Goal: Ask a question: Seek information or help from site administrators or community

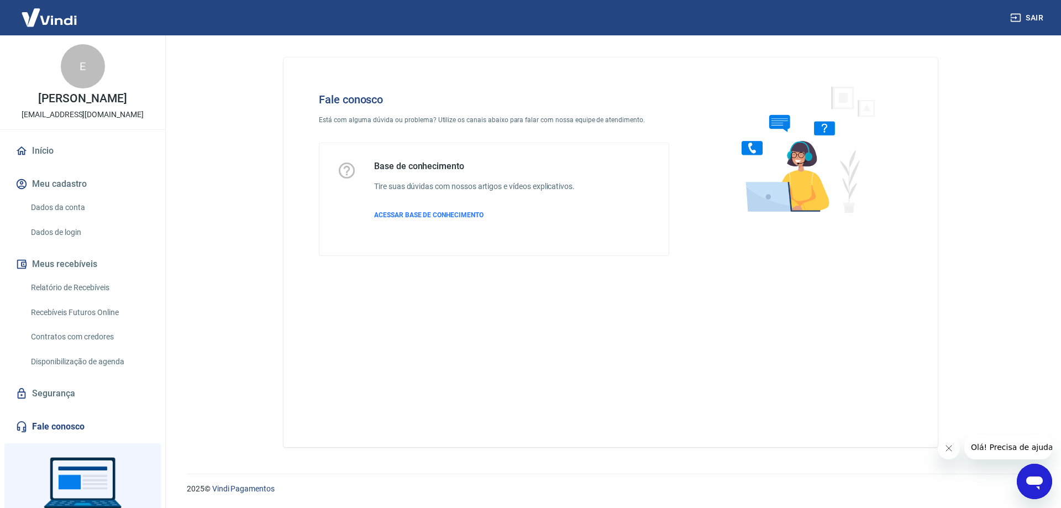
click at [1038, 478] on icon "Abrir janela de mensagens" at bounding box center [1035, 483] width 17 height 13
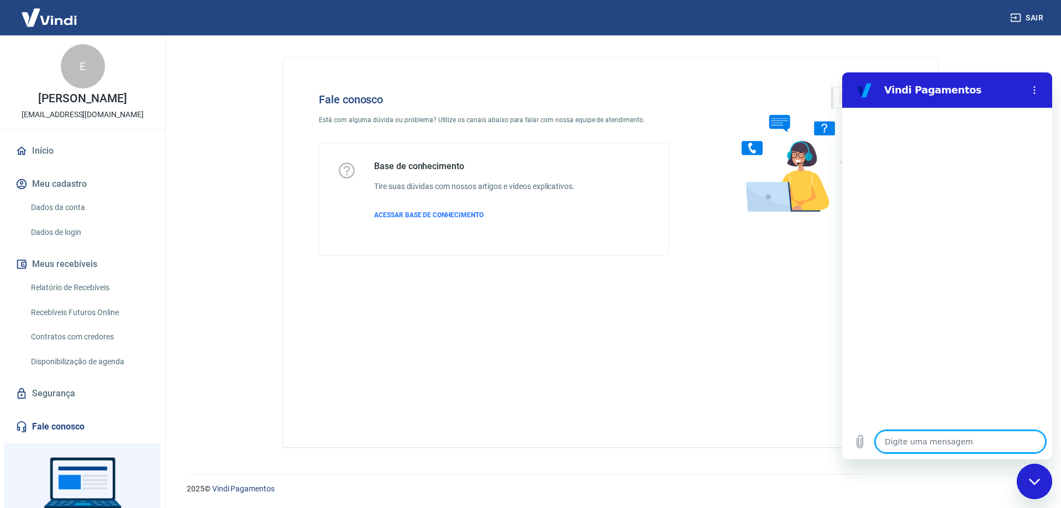
type textarea "P"
type textarea "x"
type textarea "Pr"
type textarea "x"
type textarea "Pre"
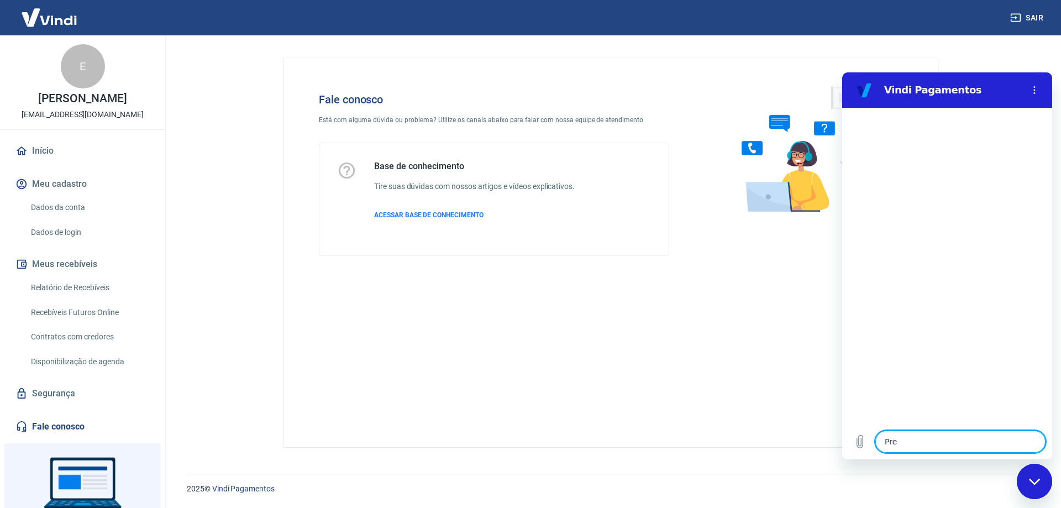
type textarea "x"
type textarea "Prec"
type textarea "x"
type textarea "Preci"
type textarea "x"
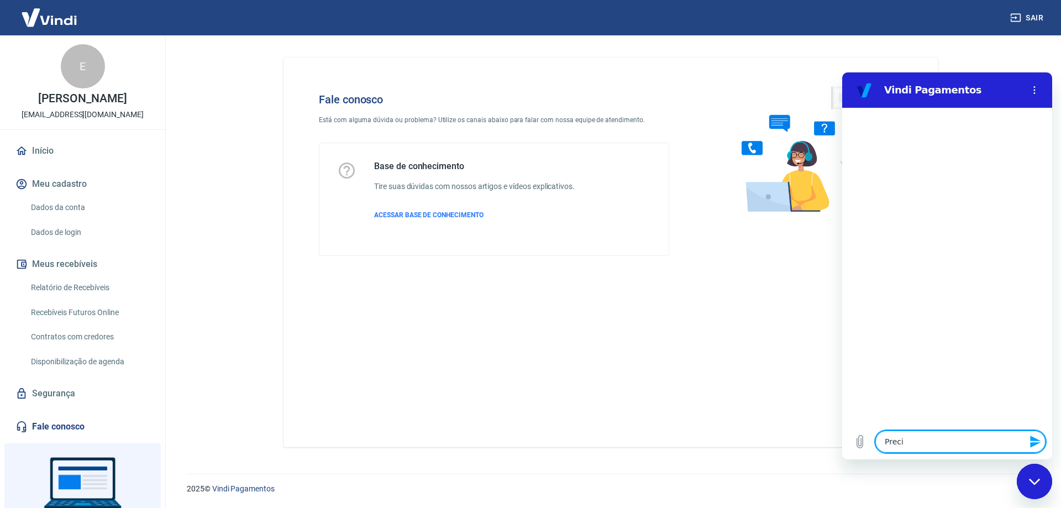
type textarea "Precis"
type textarea "x"
type textarea "Preciso"
type textarea "x"
type textarea "Preciso"
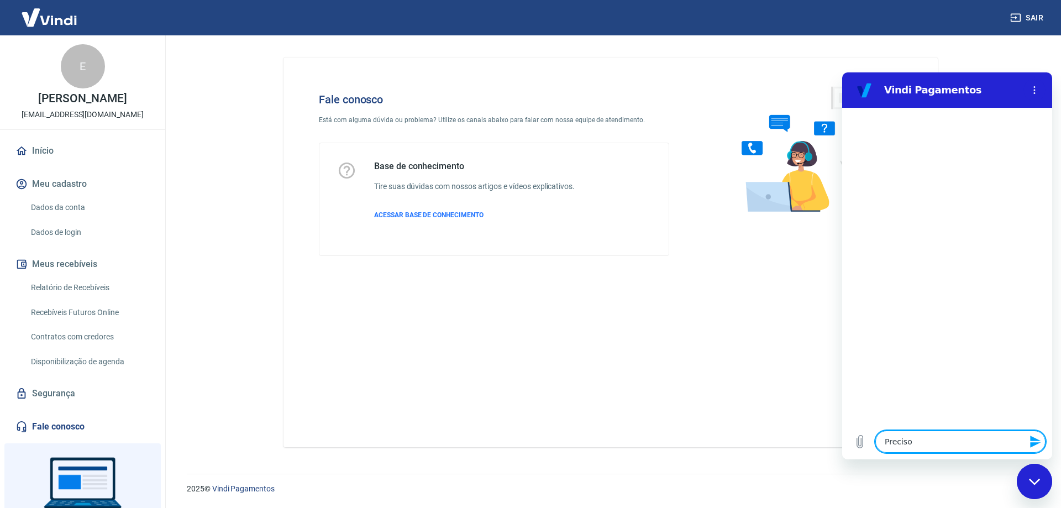
type textarea "x"
type textarea "Preciso f"
type textarea "x"
type textarea "Preciso fa"
type textarea "x"
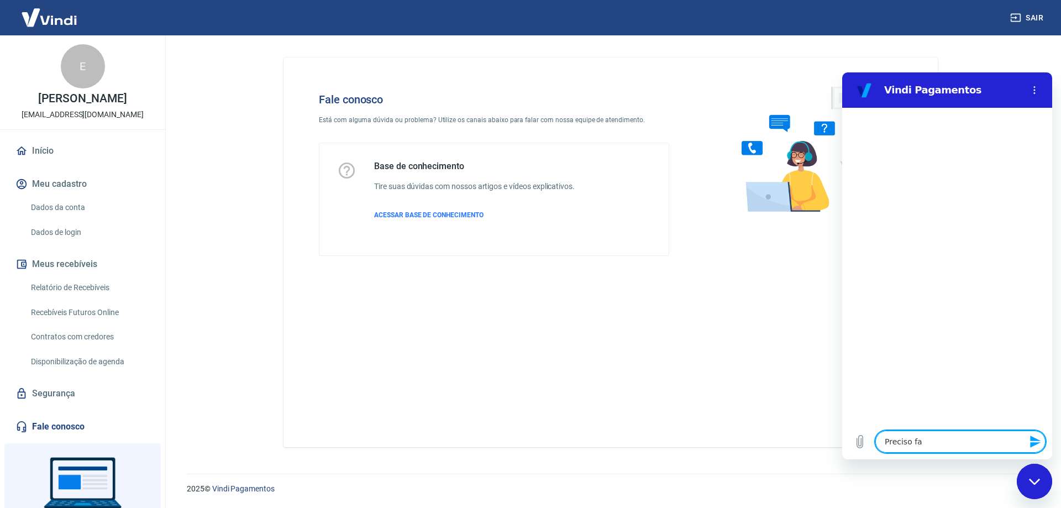
type textarea "Preciso fal"
type textarea "x"
type textarea "Preciso fala"
type textarea "x"
type textarea "Preciso falar"
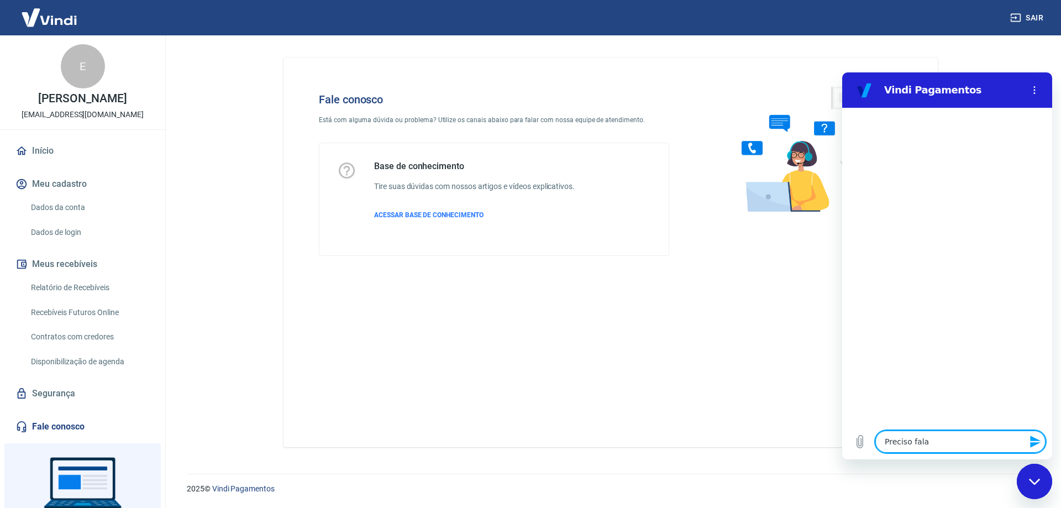
type textarea "x"
type textarea "Preciso falar"
type textarea "x"
type textarea "Preciso falar c"
type textarea "x"
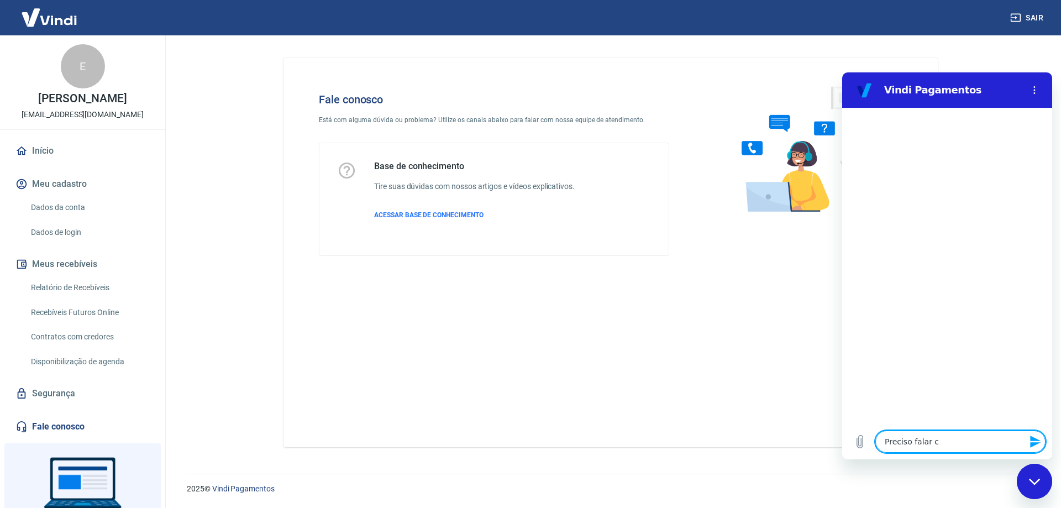
type textarea "Preciso falar co"
type textarea "x"
type textarea "Preciso falar com"
type textarea "x"
type textarea "Preciso falar com"
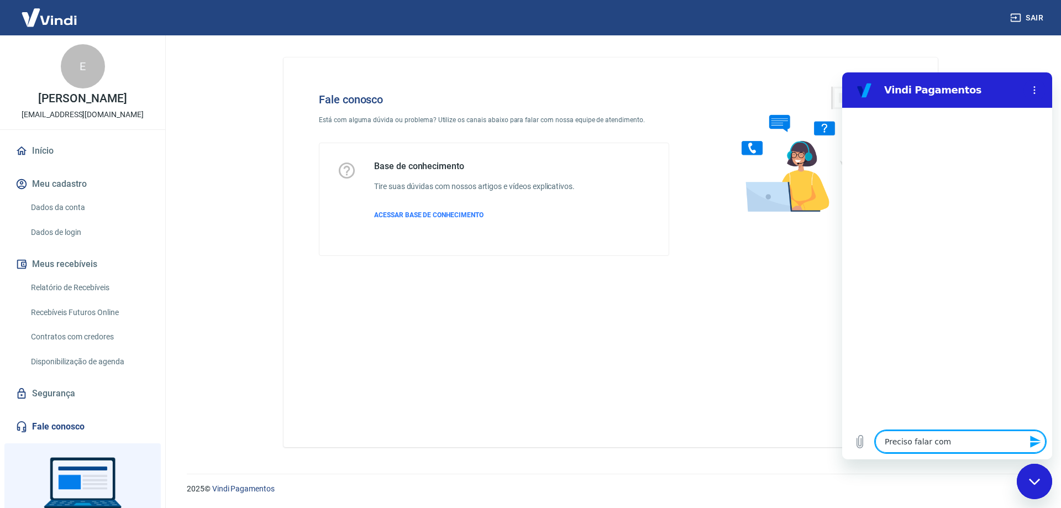
type textarea "x"
type textarea "Preciso falar com u"
type textarea "x"
type textarea "Preciso falar com um"
type textarea "x"
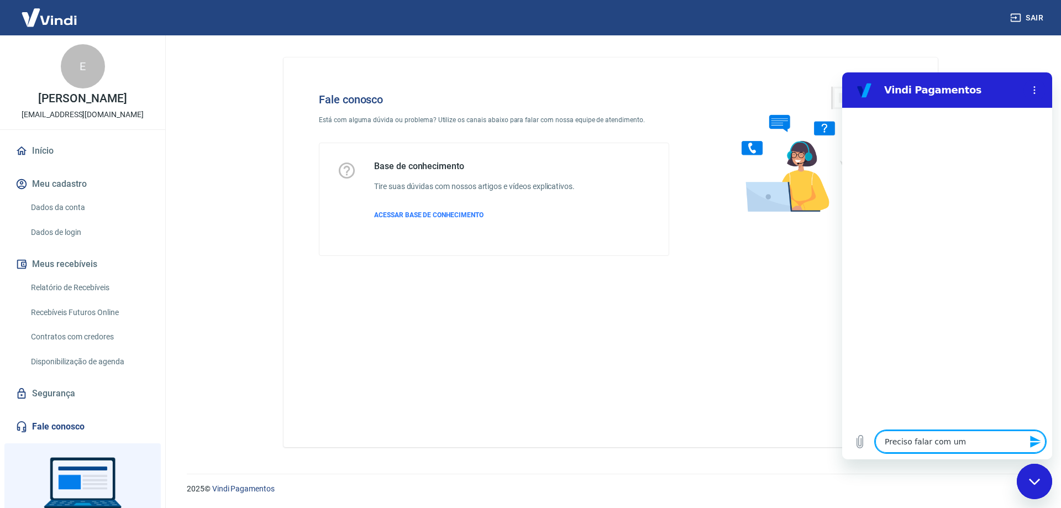
type textarea "Preciso falar com um"
type textarea "x"
type textarea "Preciso falar com um a"
type textarea "x"
type textarea "Preciso falar com um ae"
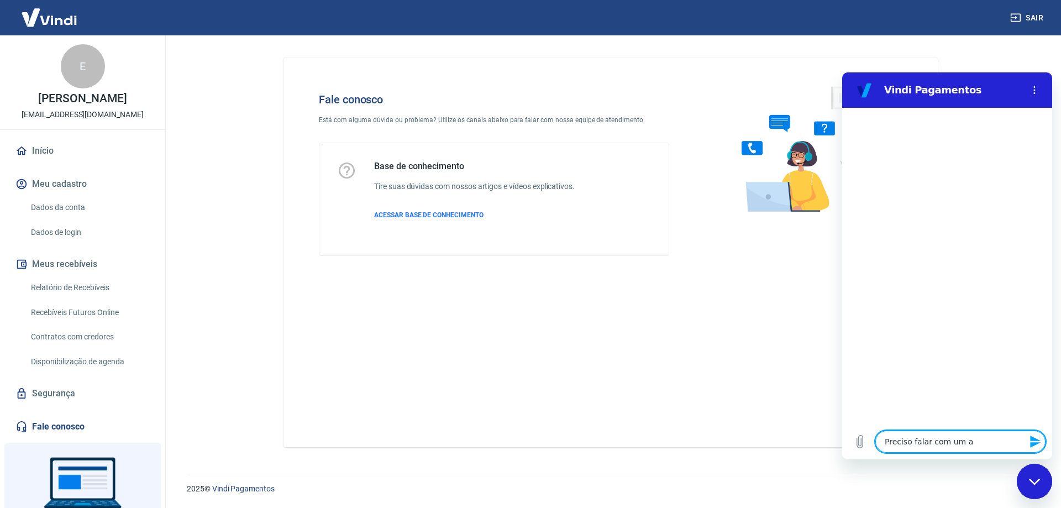
type textarea "x"
type textarea "Preciso falar com um aen"
type textarea "x"
type textarea "Preciso falar com um ae"
type textarea "x"
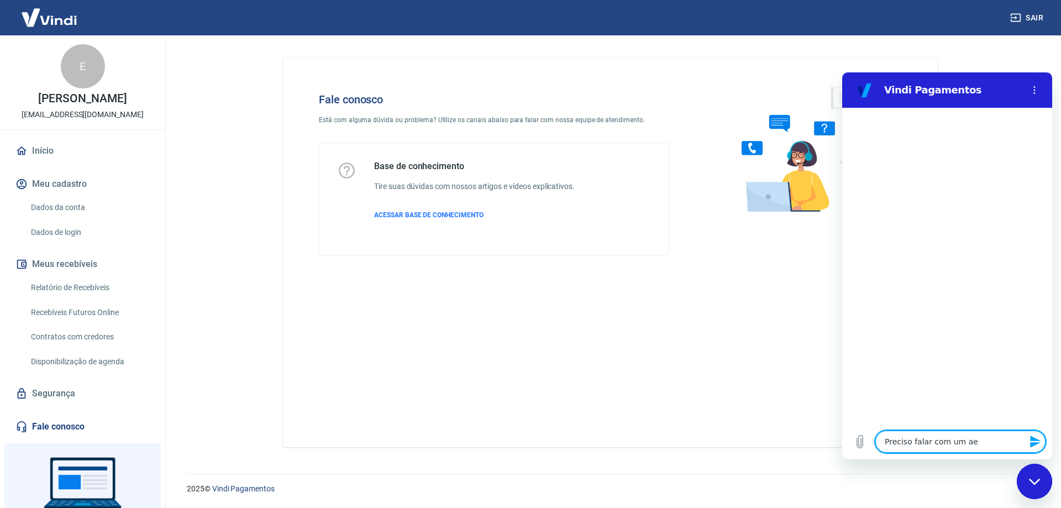
type textarea "Preciso falar com um a"
type textarea "x"
type textarea "Preciso falar com um at"
type textarea "x"
type textarea "Preciso falar com um ate"
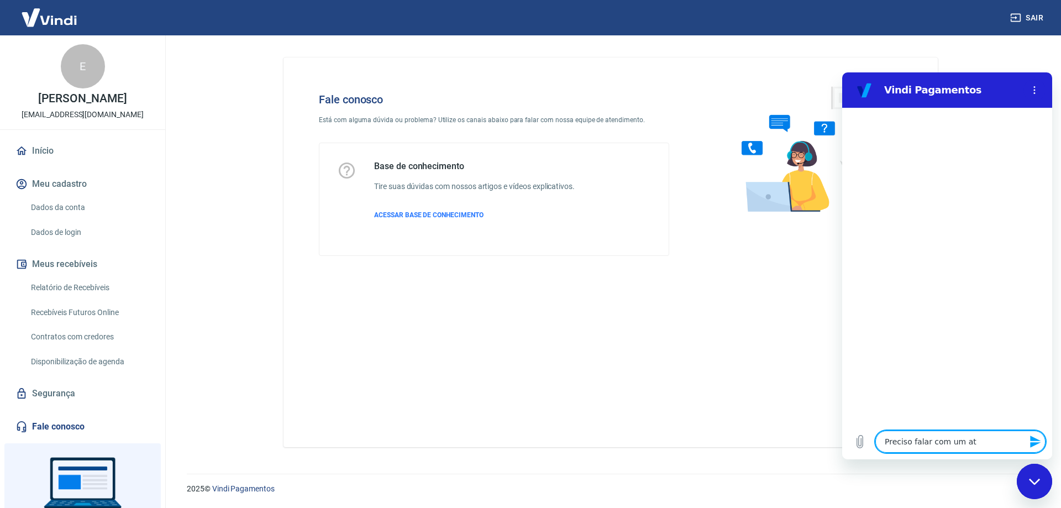
type textarea "x"
type textarea "Preciso falar com um [GEOGRAPHIC_DATA]"
type textarea "x"
type textarea "Preciso falar com um atend"
type textarea "x"
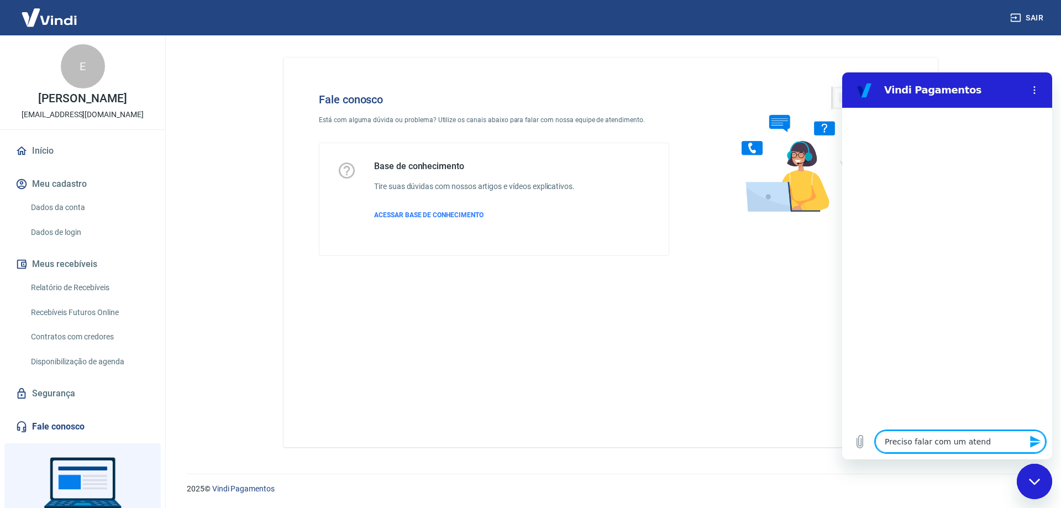
type textarea "Preciso falar com um atende"
type textarea "x"
type textarea "Preciso falar com um atenden"
type textarea "x"
type textarea "Preciso falar com um atendent"
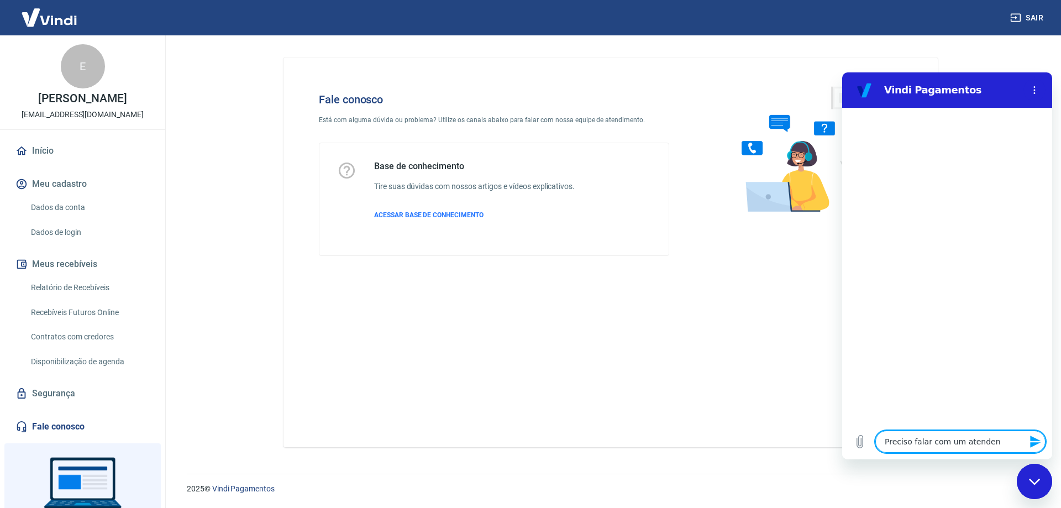
type textarea "x"
type textarea "Preciso falar com um atendente"
type textarea "x"
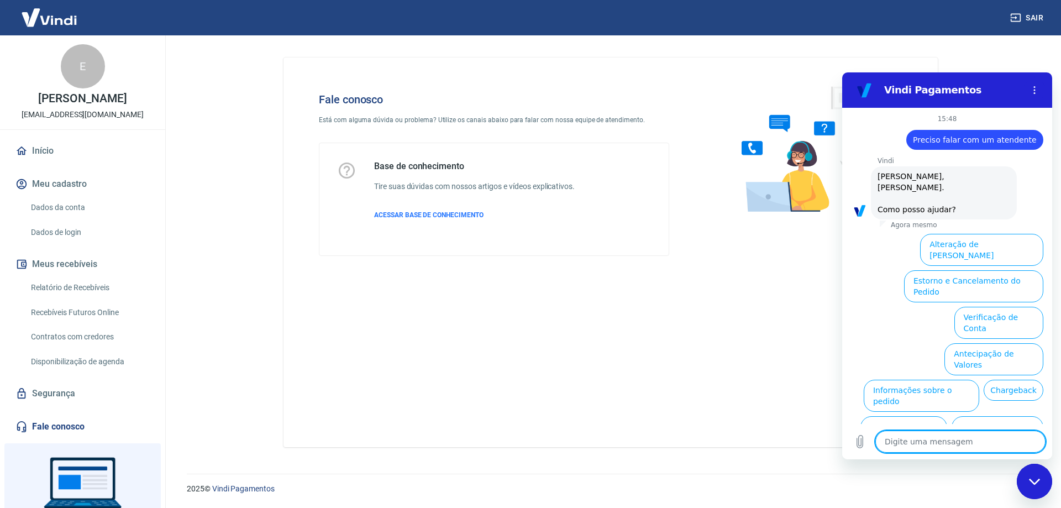
scroll to position [26, 0]
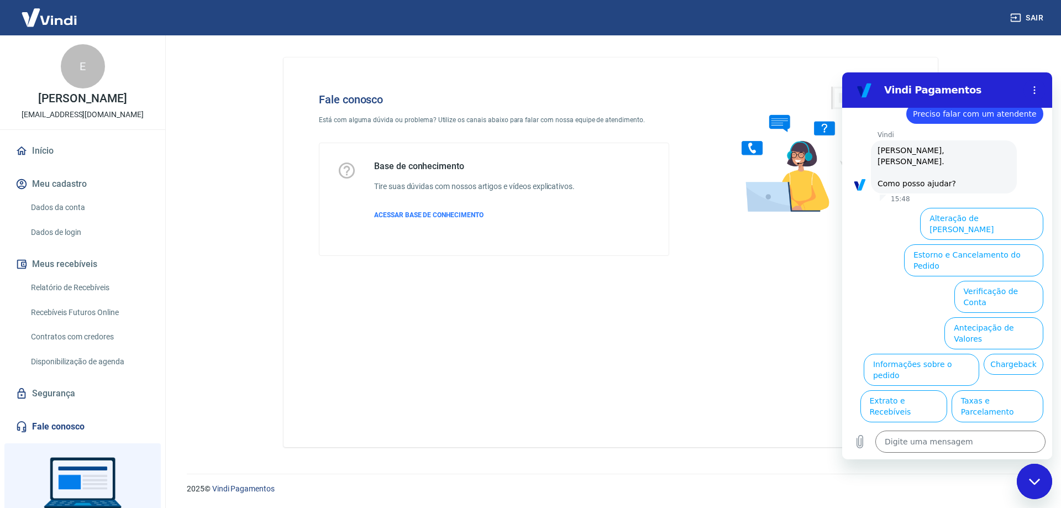
drag, startPoint x: 1008, startPoint y: 226, endPoint x: 899, endPoint y: 266, distance: 116.0
click at [882, 276] on ul "Alteração de Dados Cadastrais Estorno e Cancelamento do Pedido Verificação de C…" at bounding box center [947, 349] width 192 height 292
click at [946, 244] on button "Estorno e Cancelamento do Pedido" at bounding box center [973, 260] width 139 height 32
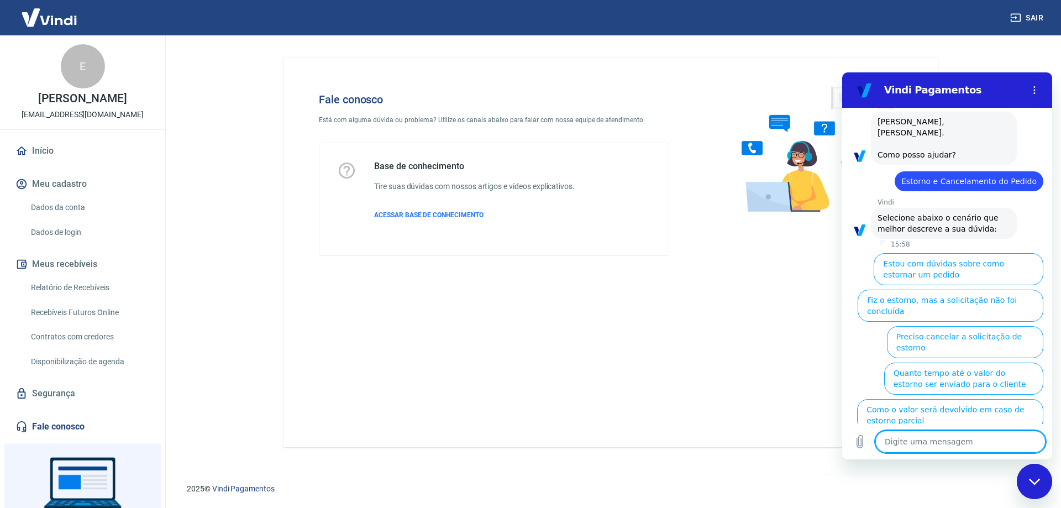
scroll to position [57, 0]
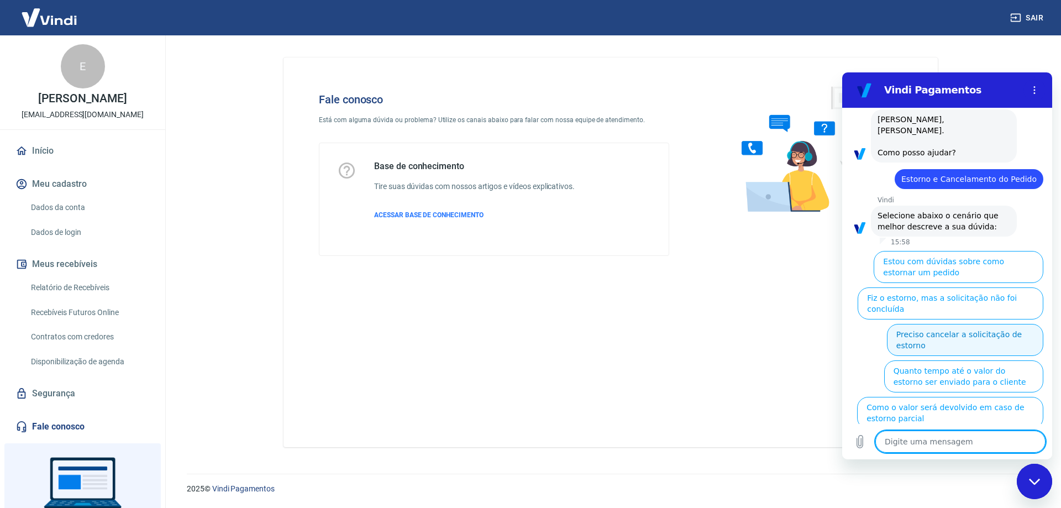
click at [975, 324] on button "Preciso cancelar a solicitação de estorno" at bounding box center [965, 340] width 156 height 32
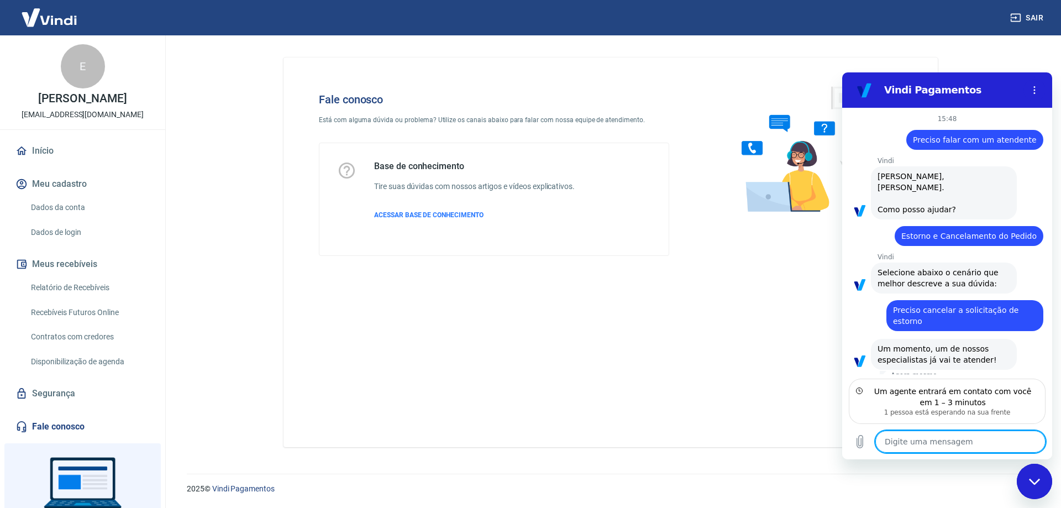
click at [987, 447] on textarea at bounding box center [961, 442] width 170 height 22
type textarea "x"
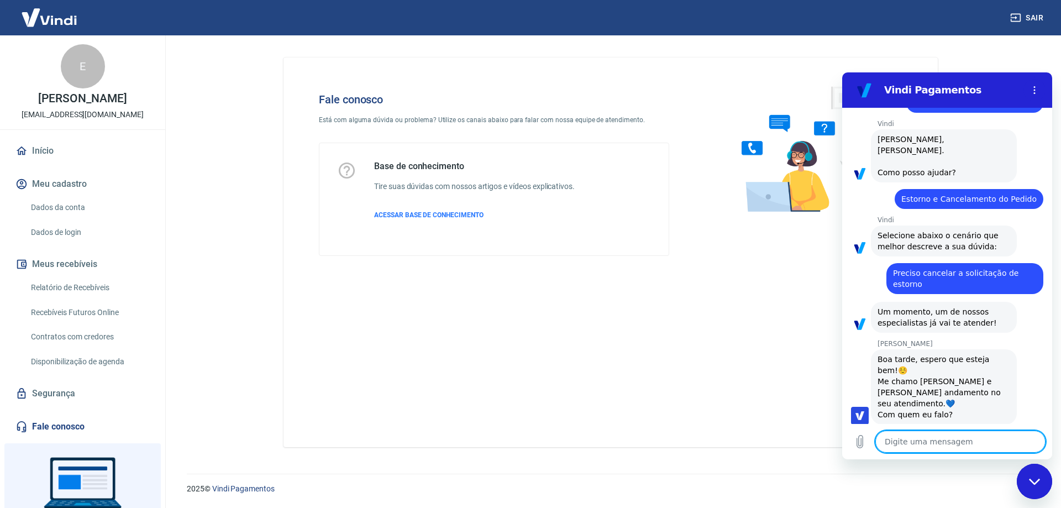
scroll to position [39, 0]
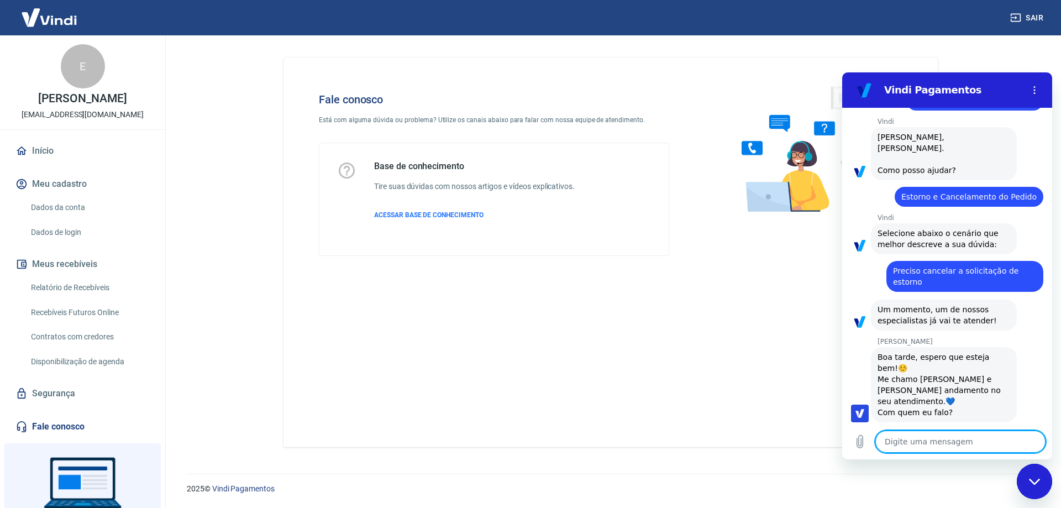
type textarea "O"
type textarea "x"
type textarea "Ol"
type textarea "x"
type textarea "Olá"
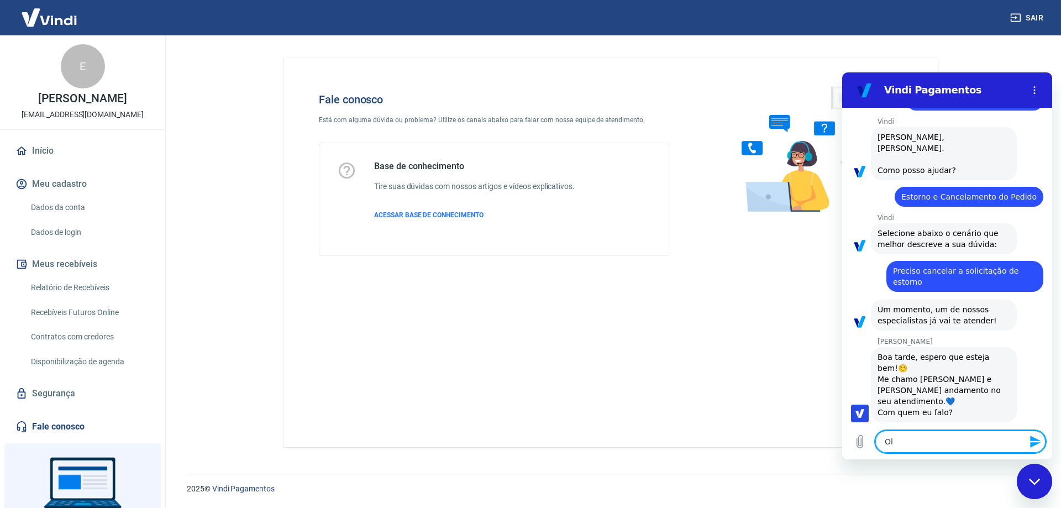
type textarea "x"
type textarea "Olá,"
type textarea "x"
type textarea "Olá,"
type textarea "x"
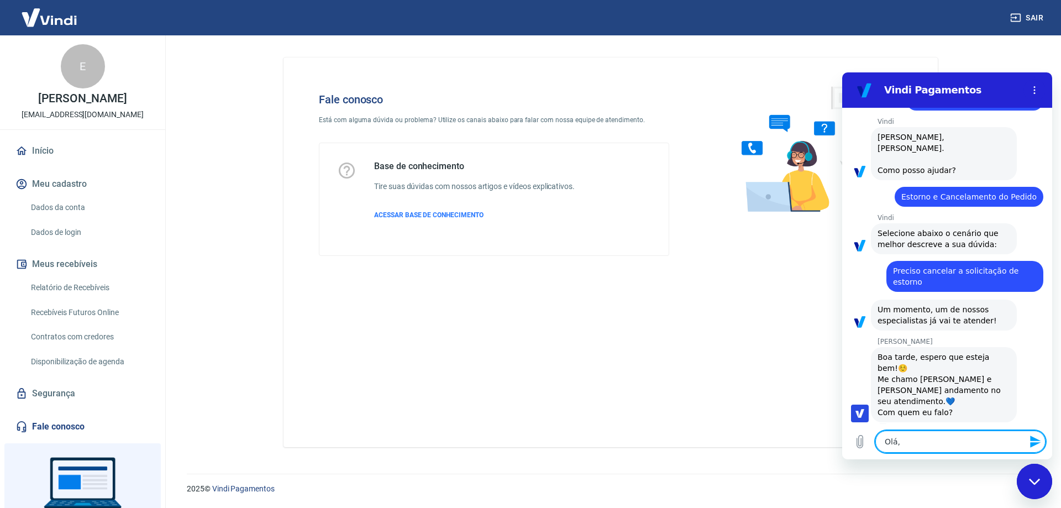
type textarea "Olá, b"
type textarea "x"
type textarea "Olá, bo"
type textarea "x"
type textarea "Olá, boa"
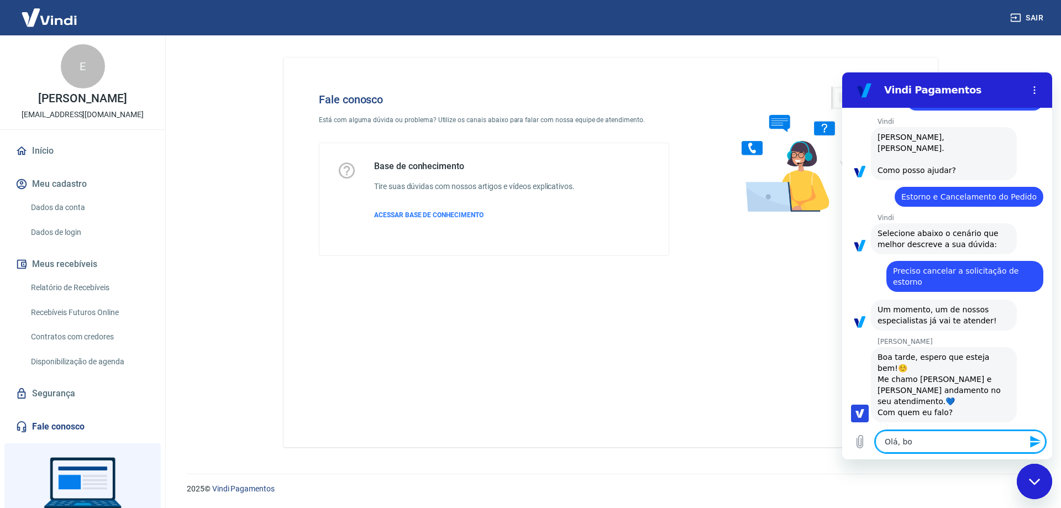
type textarea "x"
type textarea "Olá, boa"
type textarea "x"
type textarea "Olá, boa t"
type textarea "x"
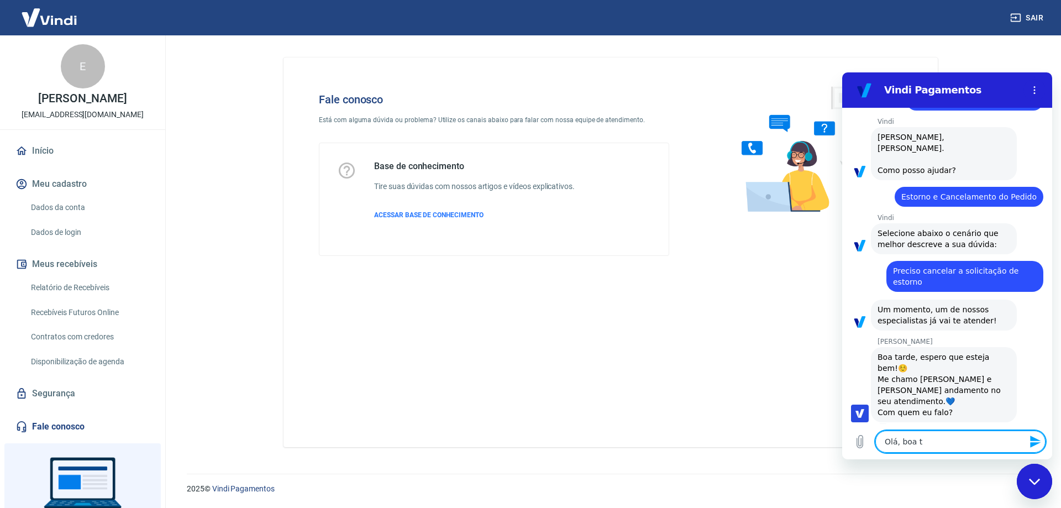
type textarea "Olá, boa ta"
type textarea "x"
type textarea "Olá, boa tar"
type textarea "x"
type textarea "Olá, boa tard"
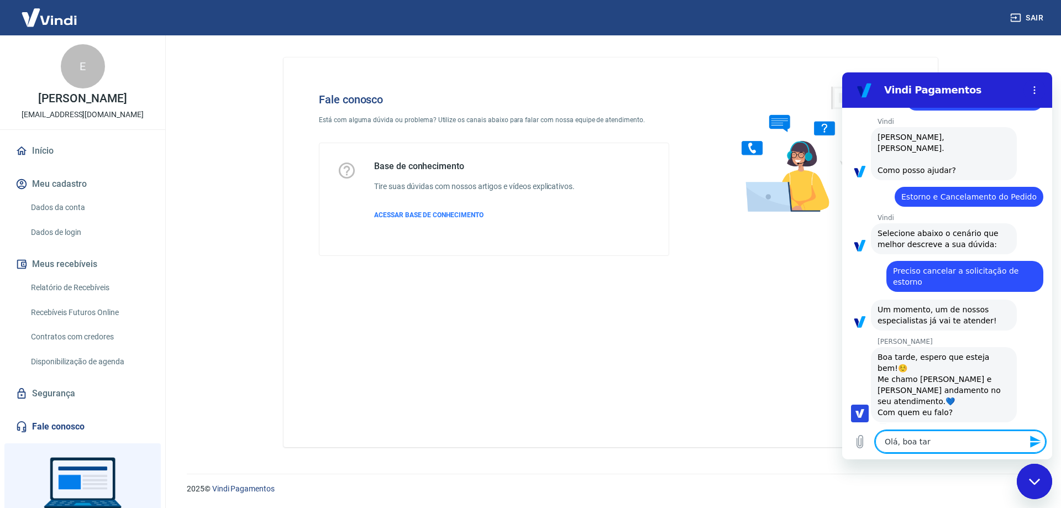
type textarea "x"
type textarea "Olá, boa tarde"
type textarea "x"
type textarea "Olá, boa tarde"
type textarea "x"
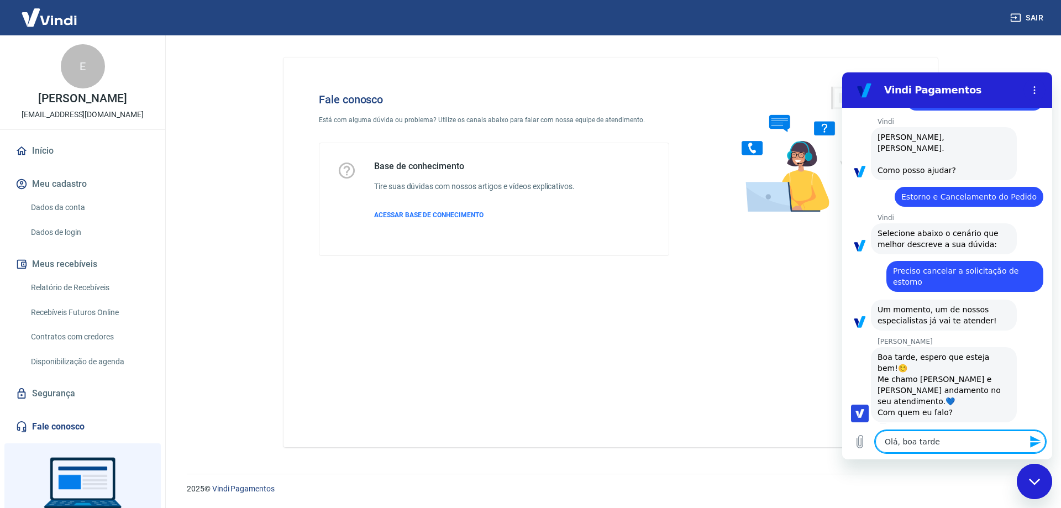
type textarea "x"
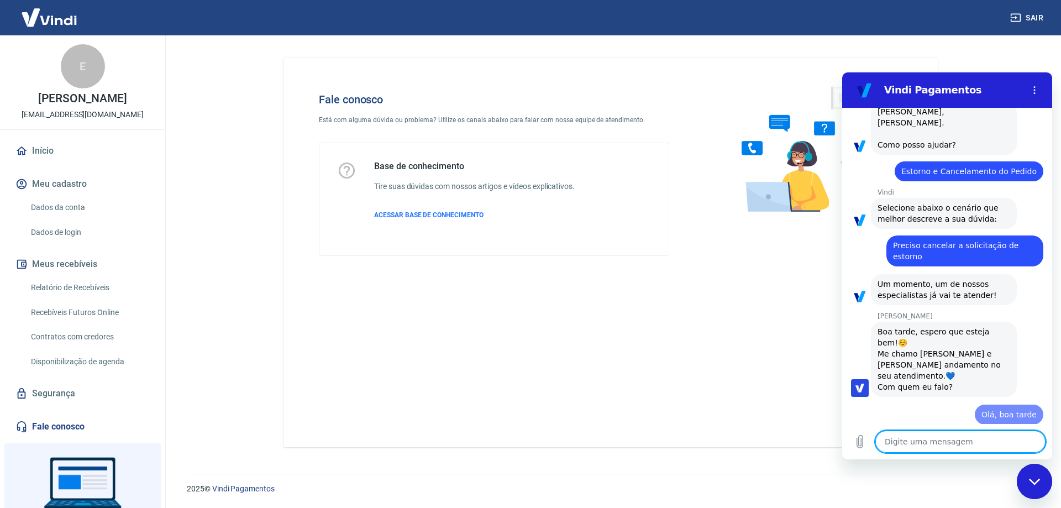
type textarea "E"
type textarea "x"
type textarea "Er"
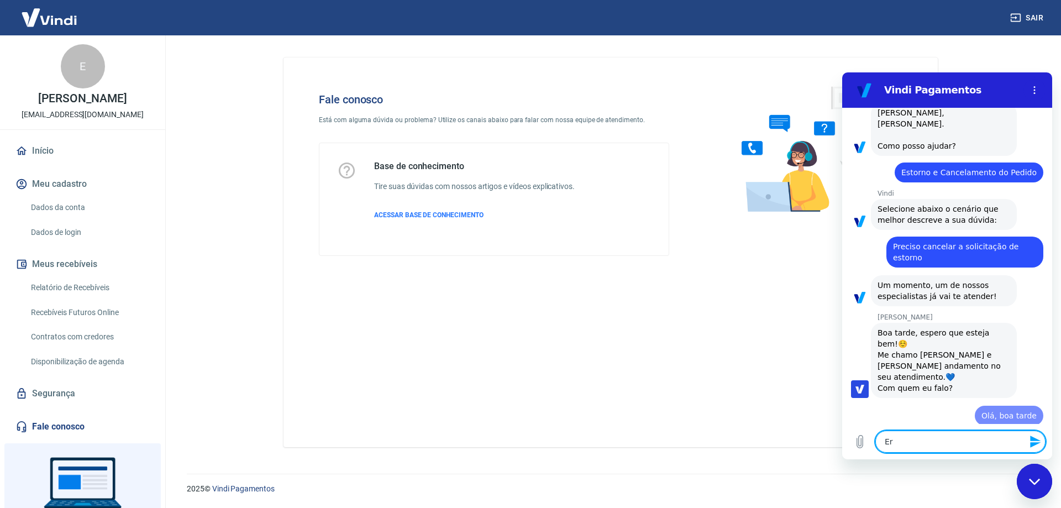
type textarea "x"
type textarea "[PERSON_NAME]"
type textarea "x"
type textarea "[PERSON_NAME]"
type textarea "x"
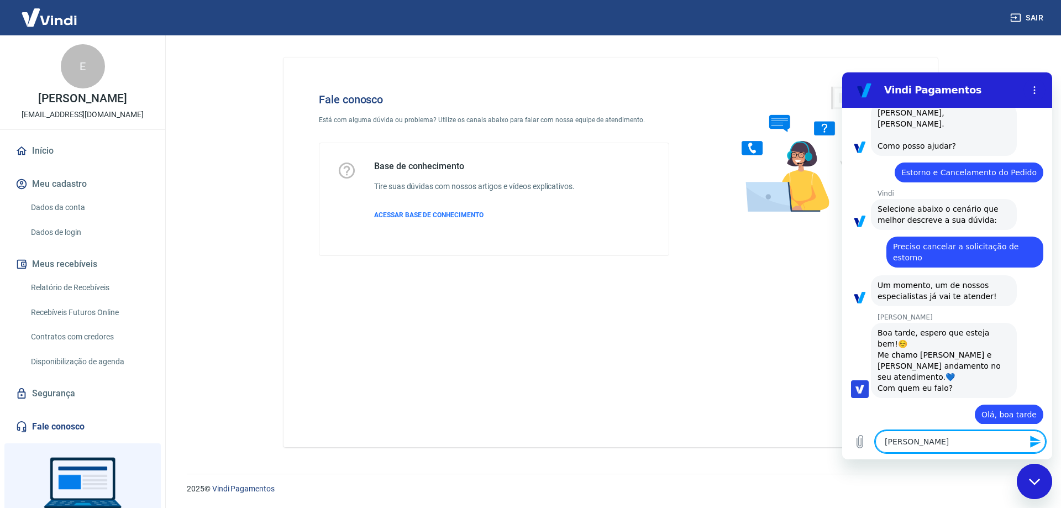
type textarea "[PERSON_NAME]"
type textarea "x"
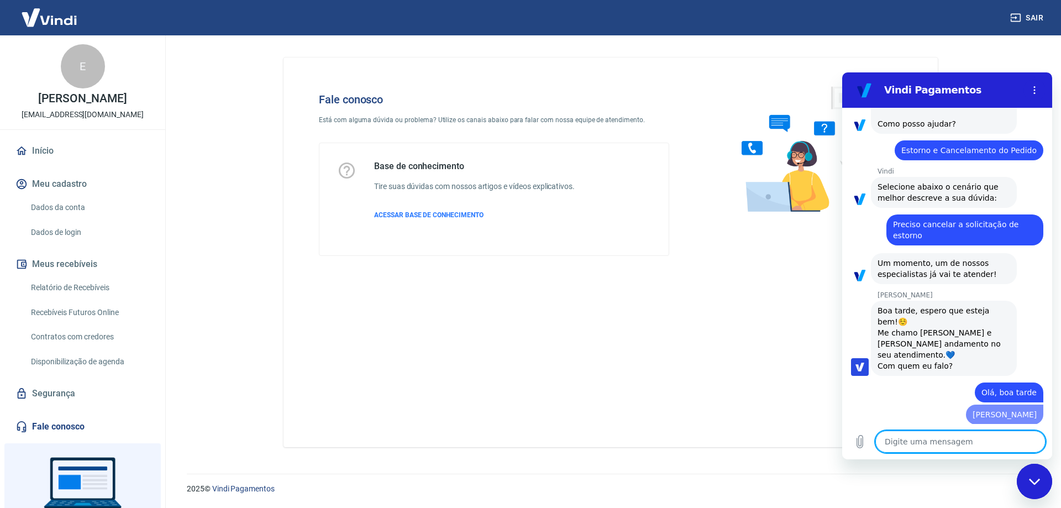
type textarea "x"
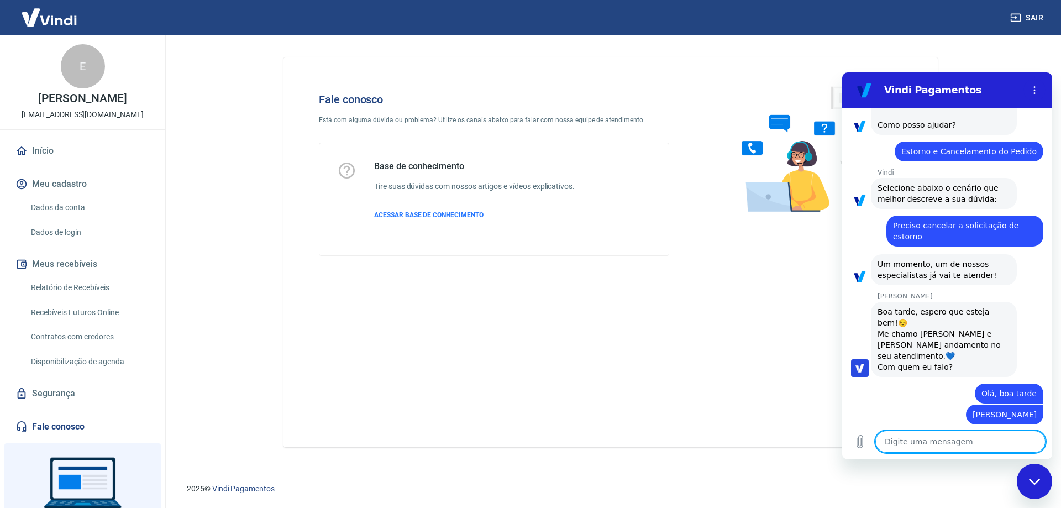
scroll to position [87, 0]
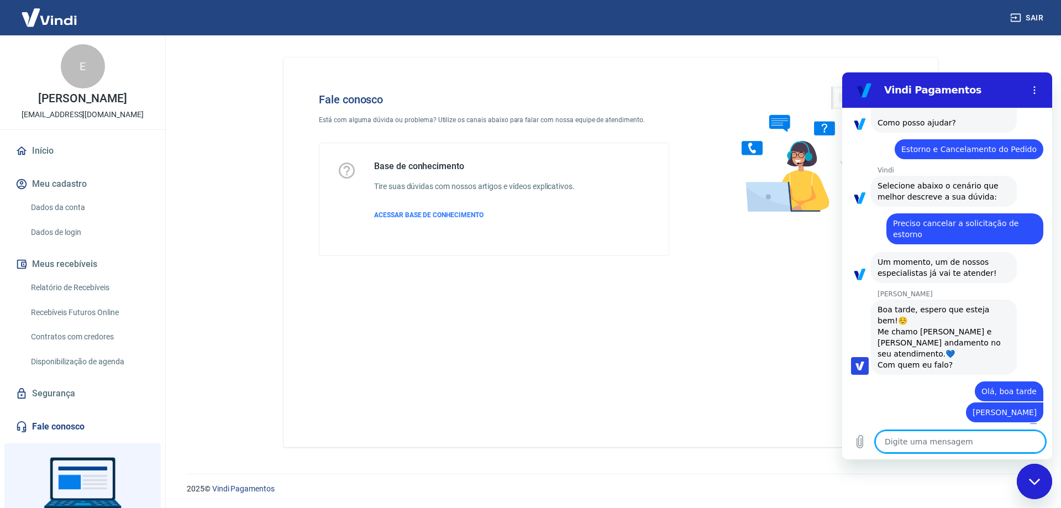
type textarea "P"
type textarea "x"
type textarea "Pr"
type textarea "x"
type textarea "Pre"
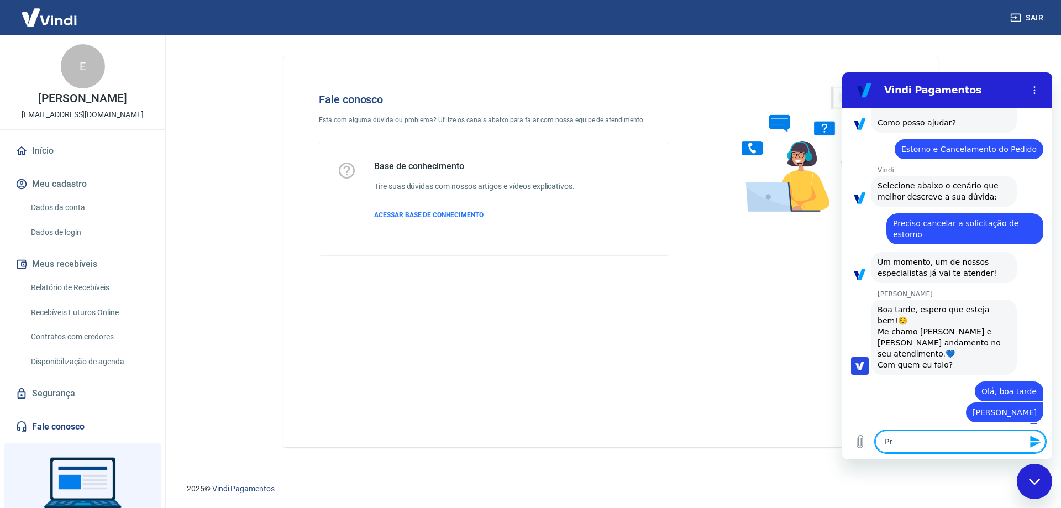
type textarea "x"
type textarea "Prez"
type textarea "x"
type textarea "Preza"
type textarea "x"
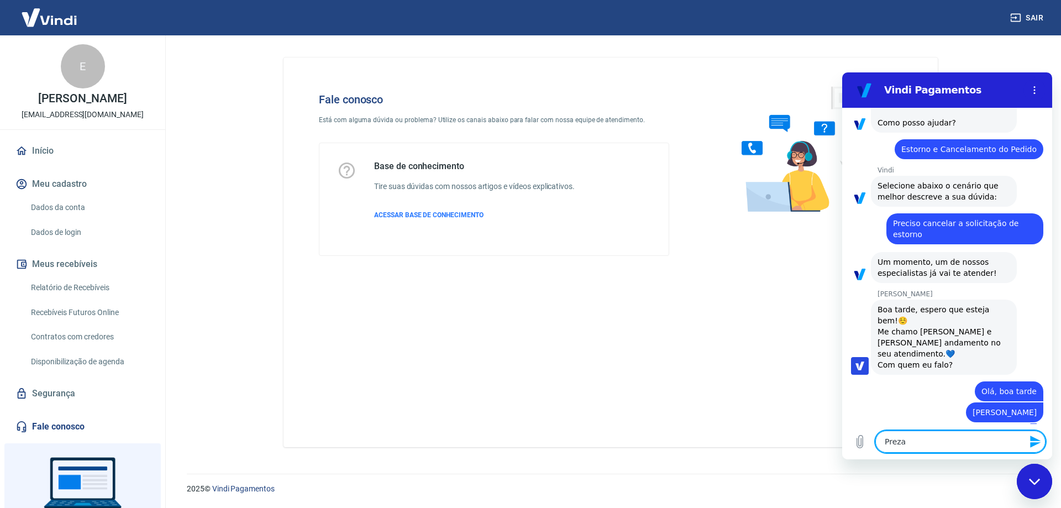
type textarea "Prezad"
type textarea "x"
type textarea "Prezada"
type textarea "x"
type textarea "Prezada,"
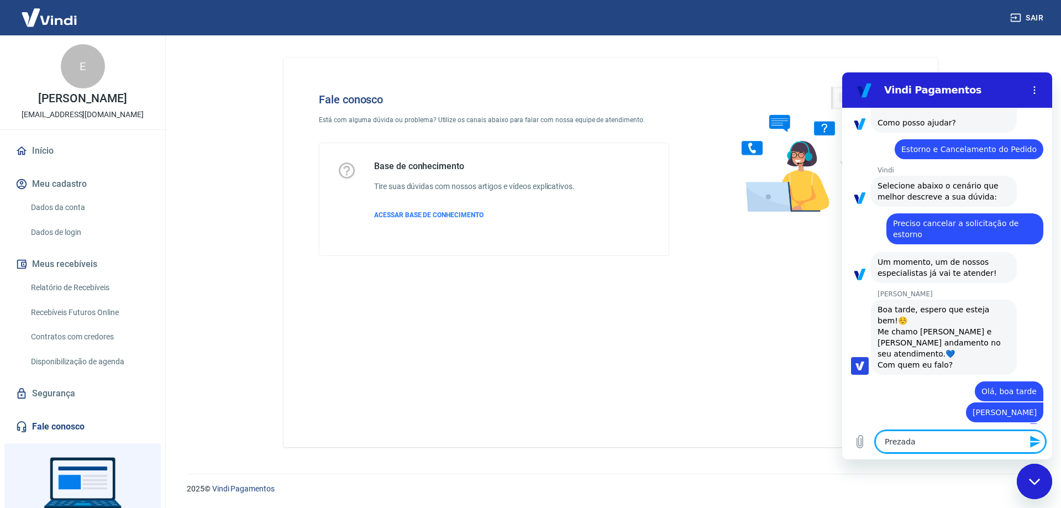
type textarea "x"
type textarea "Prezada,"
type textarea "x"
type textarea "Prezada, p"
type textarea "x"
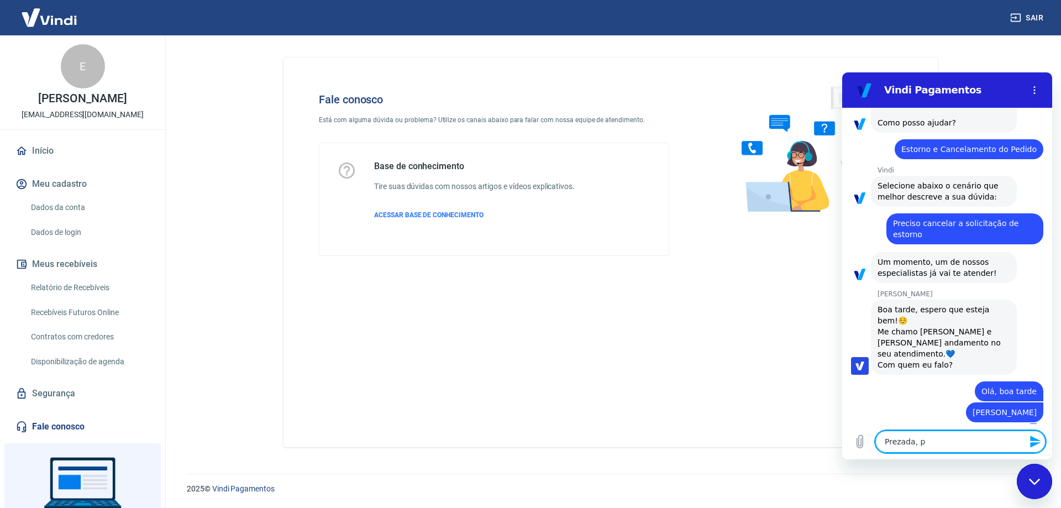
type textarea "Prezada, pr"
type textarea "x"
type textarea "Prezada, pre"
type textarea "x"
type textarea "Prezada, prec"
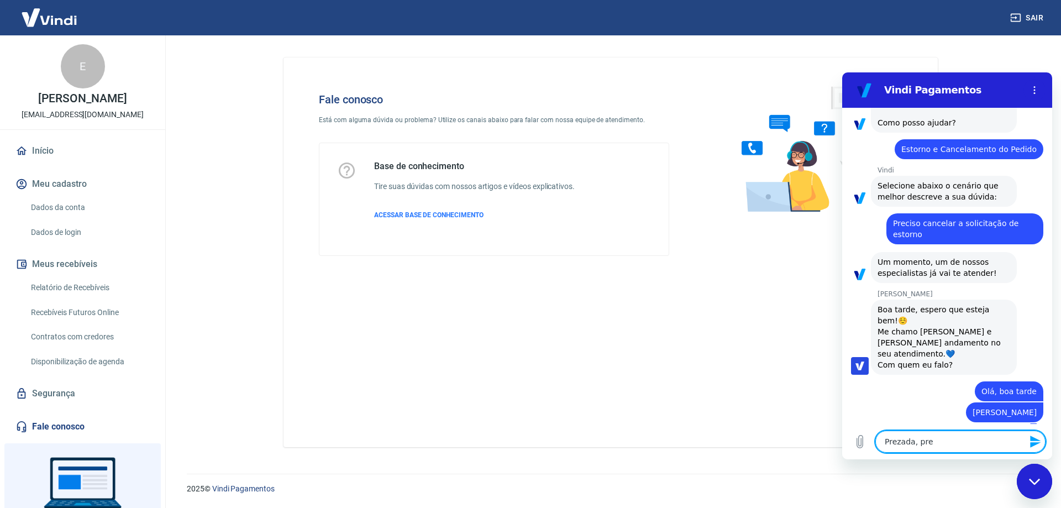
type textarea "x"
type textarea "Prezada, preci"
type textarea "x"
type textarea "Prezada, precis"
type textarea "x"
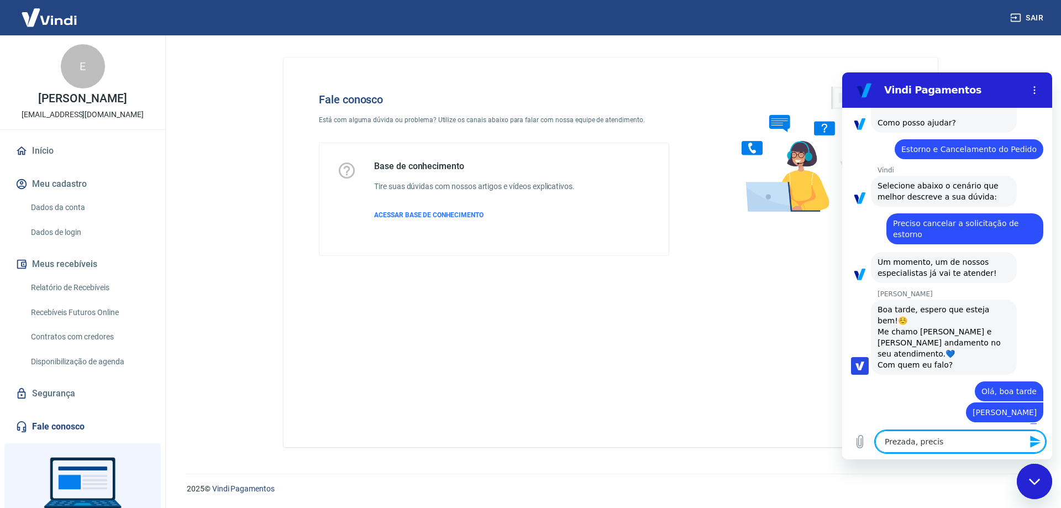
type textarea "Prezada, precisa"
type textarea "x"
type textarea "Prezada, precisav"
type textarea "x"
type textarea "Prezada, precisava"
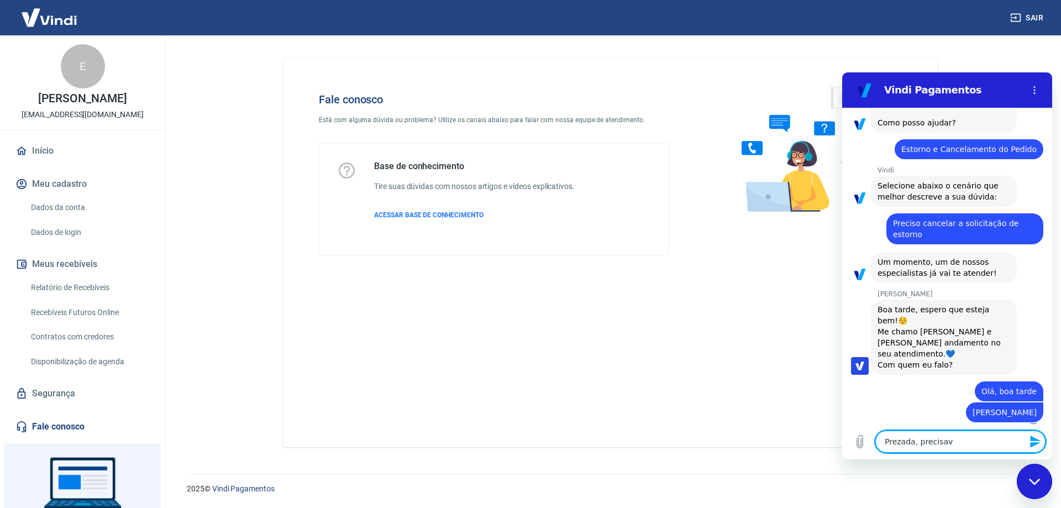
type textarea "x"
type textarea "Prezada, precisava"
type textarea "x"
type textarea "Prezada, precisava c"
type textarea "x"
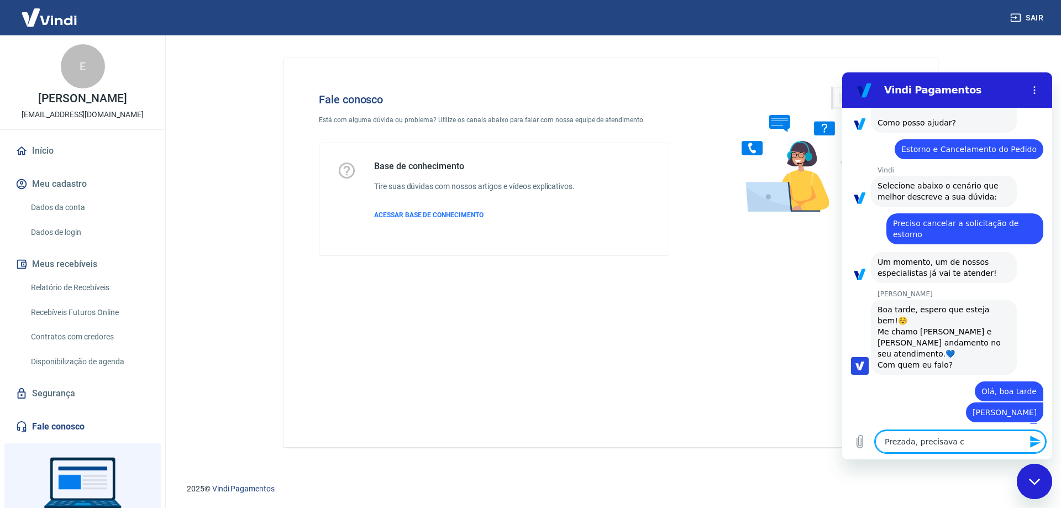
type textarea "Prezada, precisava ca"
type textarea "x"
type textarea "Prezada, precisava can"
type textarea "x"
type textarea "Prezada, precisava canc"
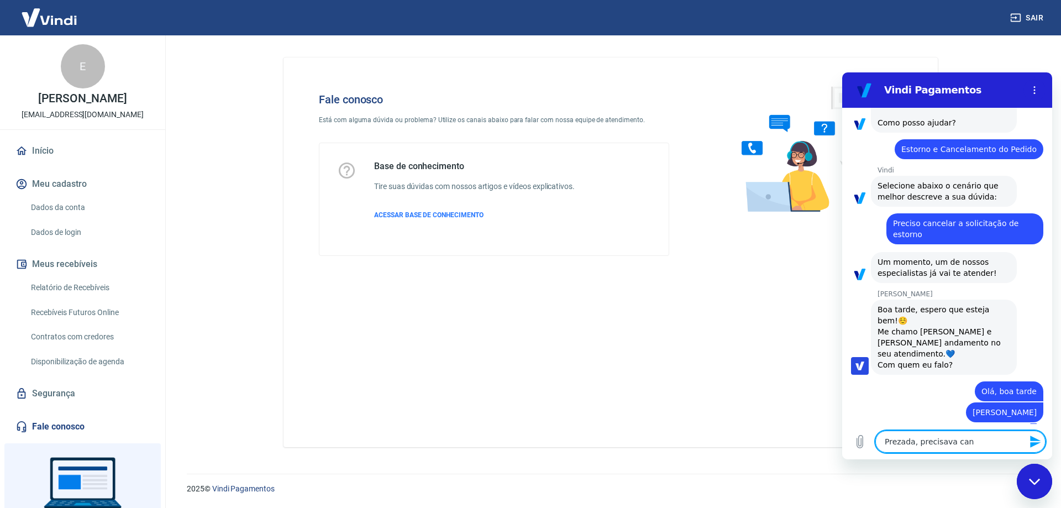
type textarea "x"
type textarea "Prezada, precisava cance"
type textarea "x"
type textarea "Prezada, precisava cancel"
type textarea "x"
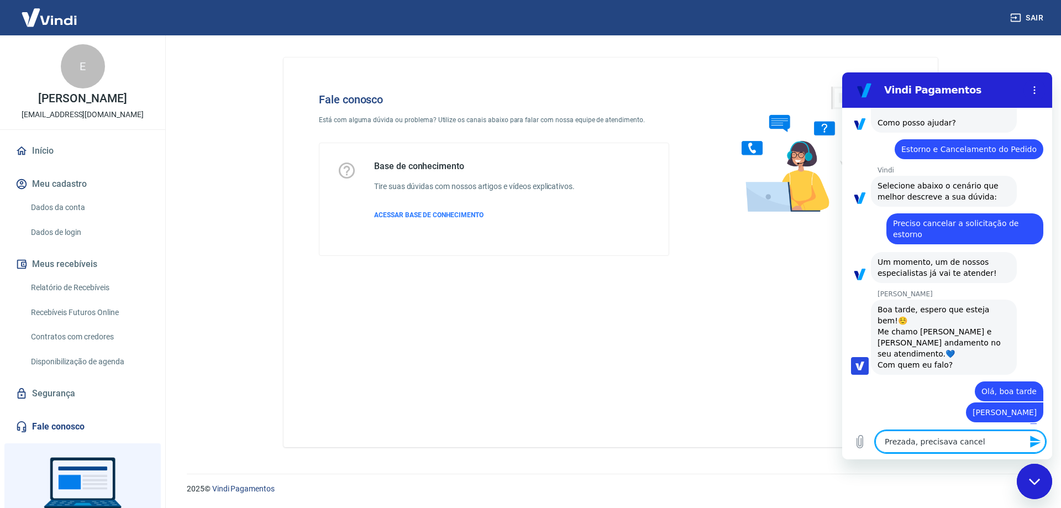
type textarea "Prezada, precisava cancela"
type textarea "x"
type textarea "Prezada, precisava cancelar"
type textarea "x"
type textarea "Prezada, precisava cancelar"
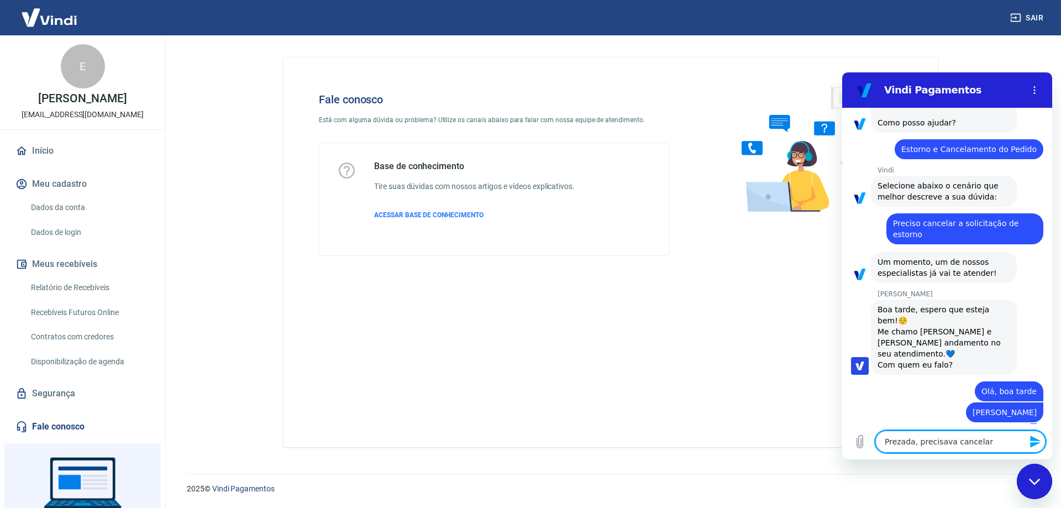
type textarea "x"
type textarea "Prezada, precisava cancelar u"
type textarea "x"
type textarea "Prezada, precisava cancelar um"
type textarea "x"
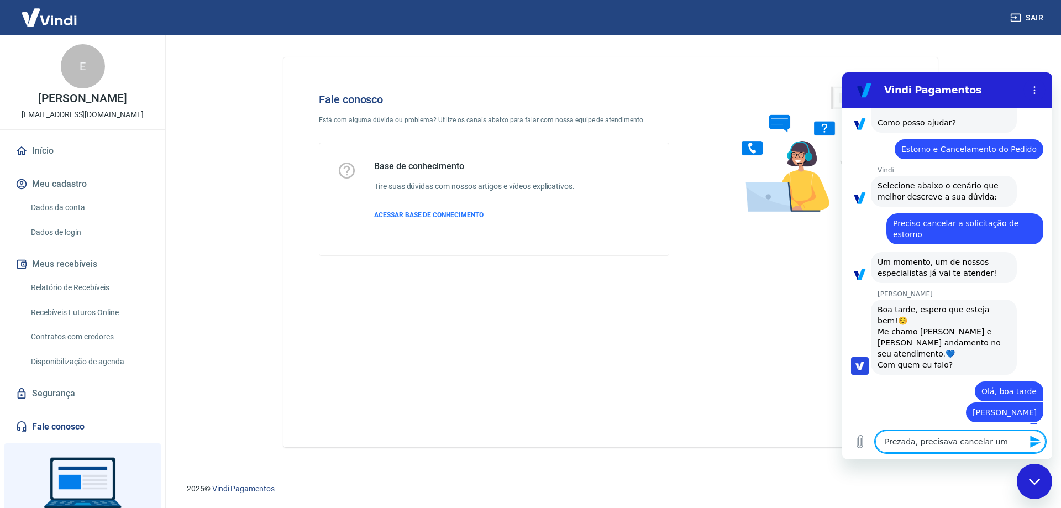
type textarea "Prezada, precisava cancelar um"
type textarea "x"
type textarea "Prezada, precisava cancelar um s"
type textarea "x"
type textarea "Prezada, precisava cancelar um so"
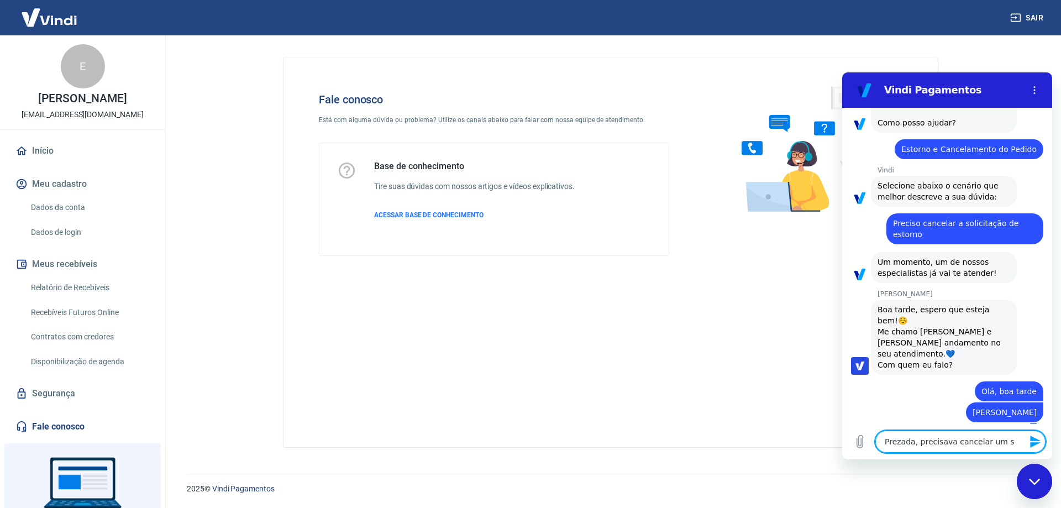
type textarea "x"
type textarea "Prezada, precisava cancelar um sol"
type textarea "x"
type textarea "Prezada, precisava cancelar um soli"
type textarea "x"
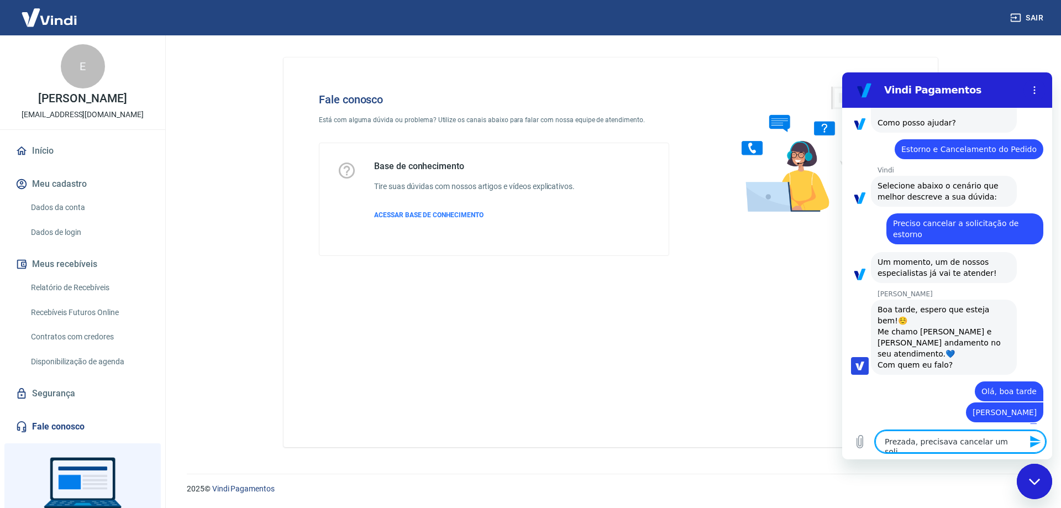
type textarea "Prezada, precisava cancelar um solic"
type textarea "x"
type textarea "Prezada, precisava cancelar um solici"
type textarea "x"
type textarea "Prezada, precisava cancelar um solicit"
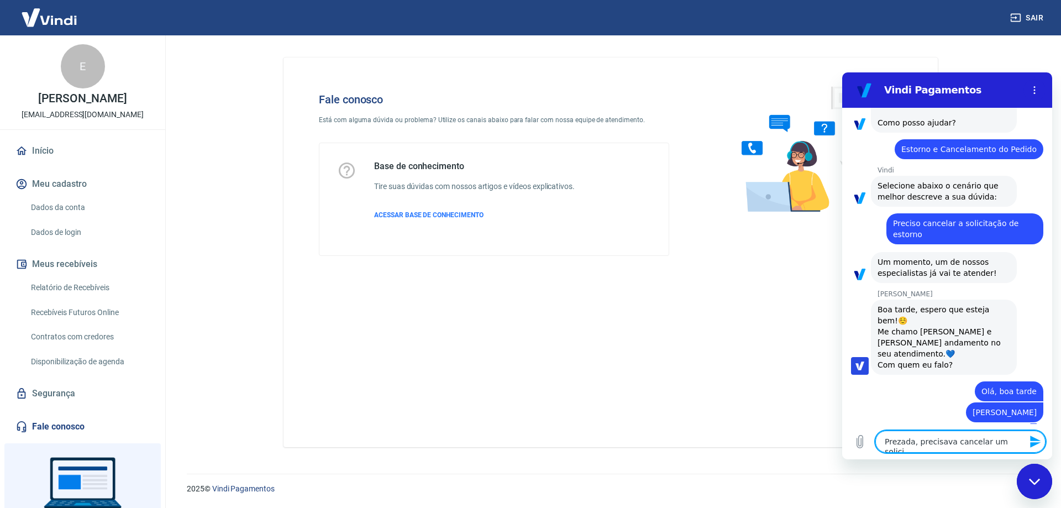
type textarea "x"
type textarea "Prezada, precisava cancelar um solicita"
type textarea "x"
type textarea "Prezada, precisava cancelar um solicitaç"
type textarea "x"
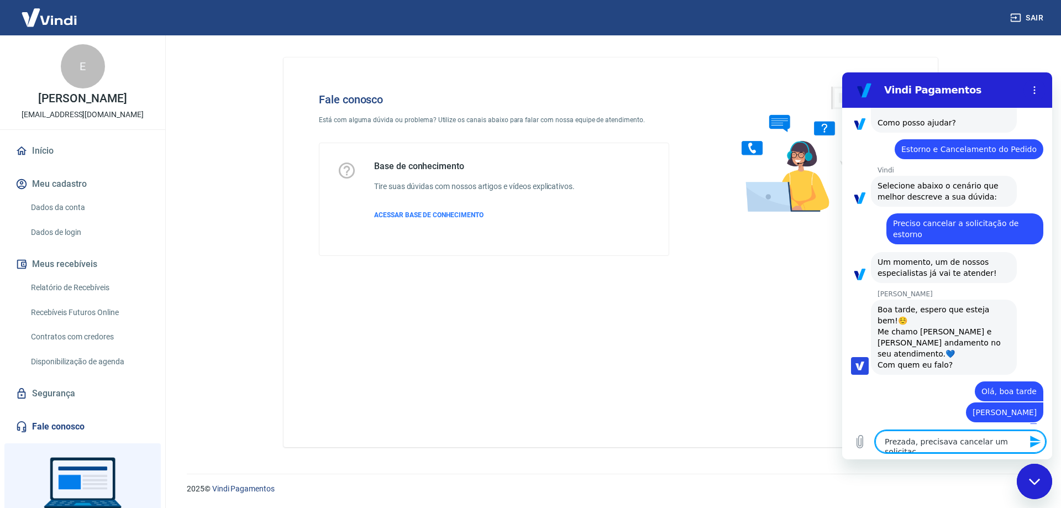
type textarea "Prezada, precisava cancelar um solicitaçã"
type textarea "x"
type textarea "Prezada, precisava cancelar um solicitação"
type textarea "x"
type textarea "Prezada, precisava cancelar um solicitação"
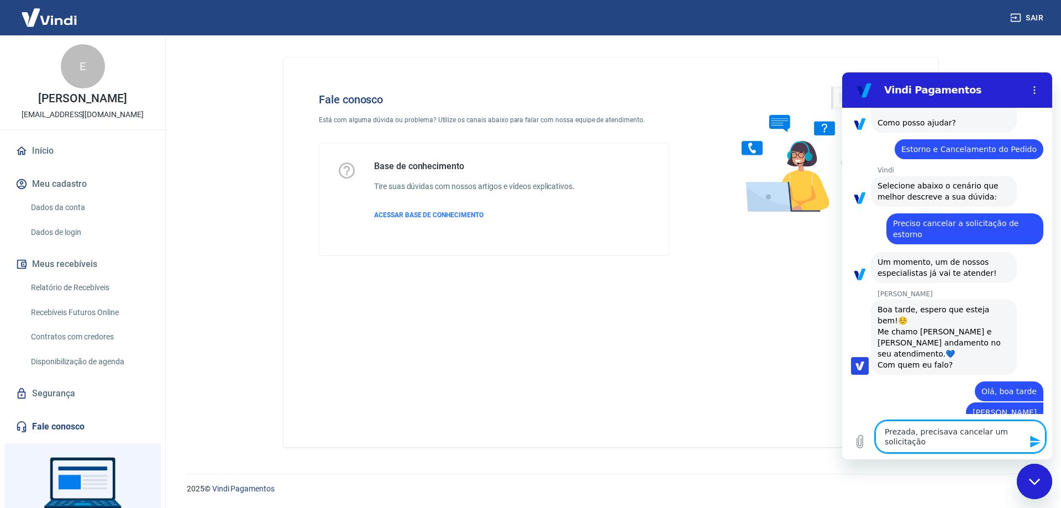
type textarea "x"
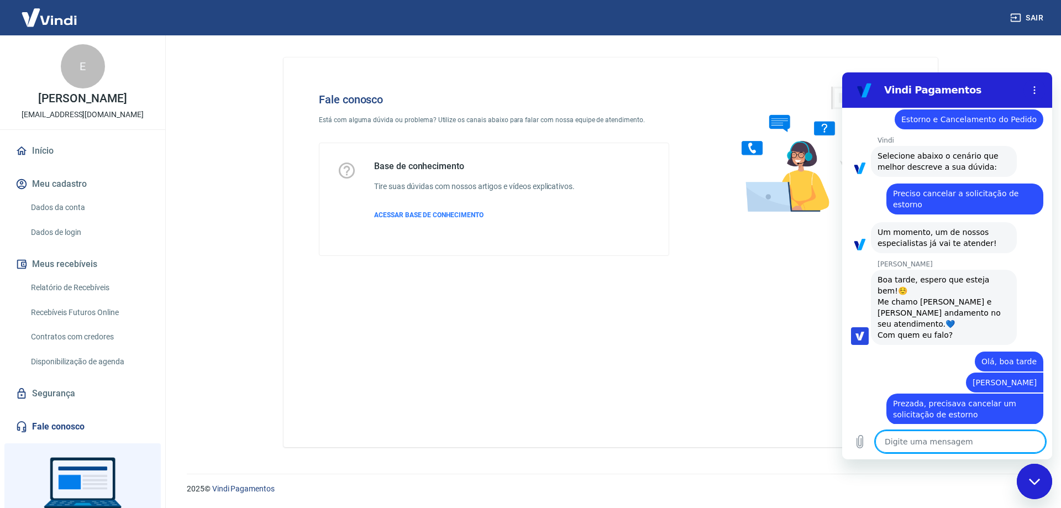
scroll to position [119, 0]
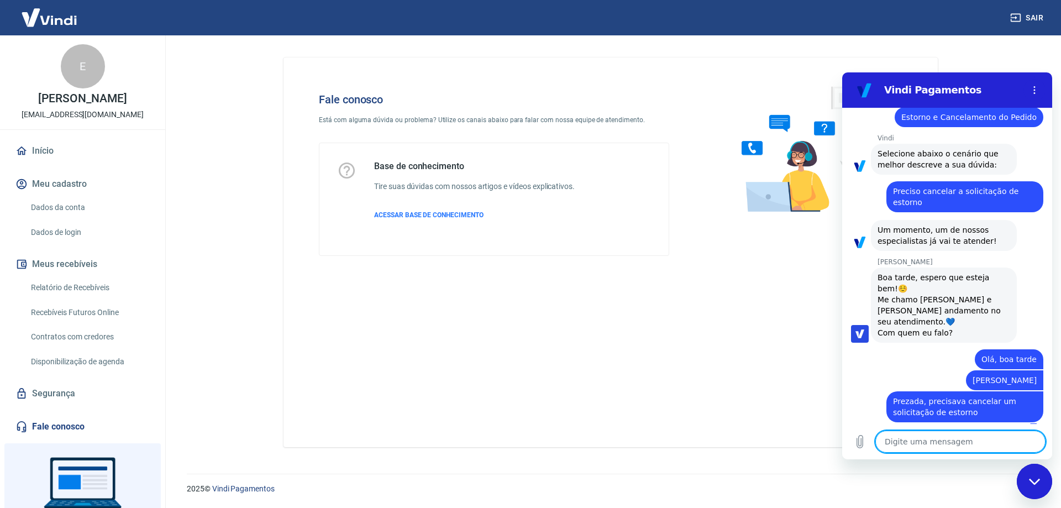
paste textarea "TRANSAÇÃO 228440560"
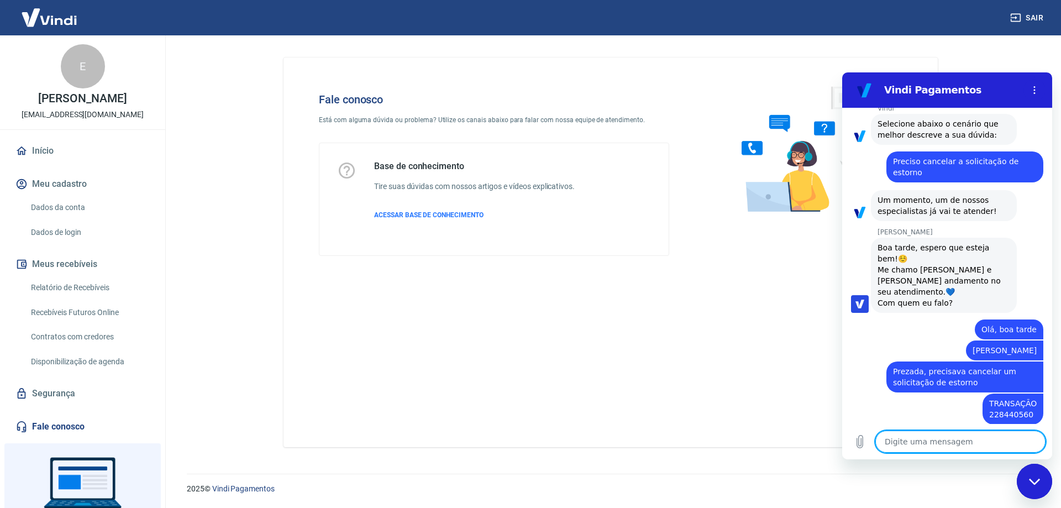
scroll to position [151, 0]
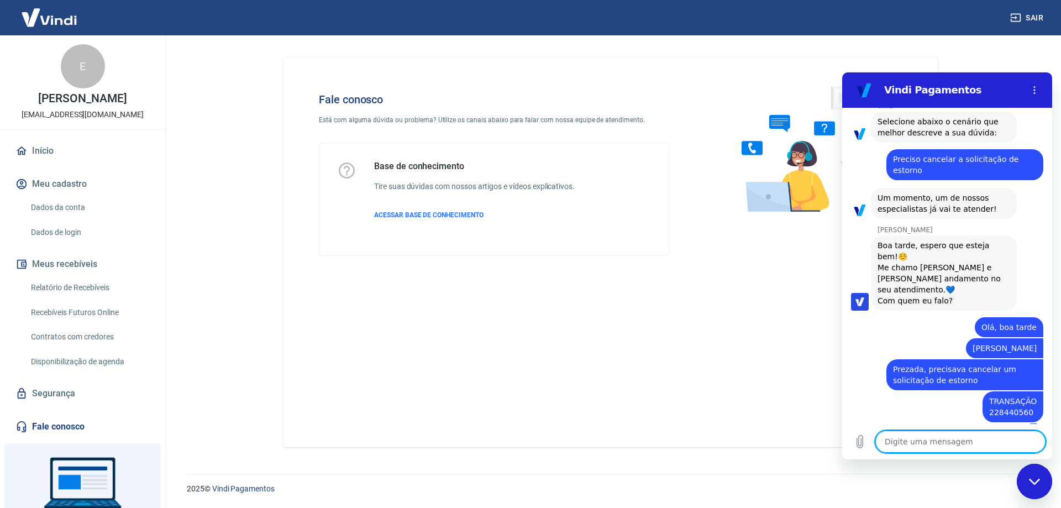
paste textarea "pedido 52390"
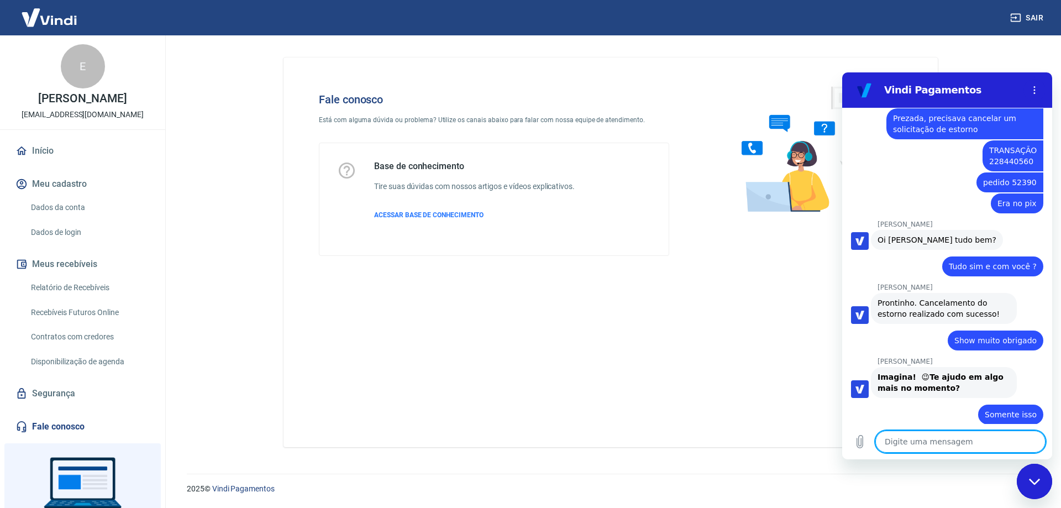
scroll to position [404, 0]
